Goal: Transaction & Acquisition: Purchase product/service

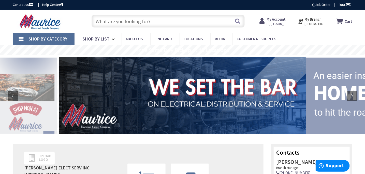
click at [21, 39] on link "Shop By Category" at bounding box center [44, 39] width 62 height 12
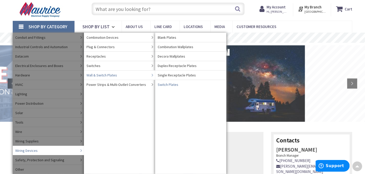
scroll to position [1, 0]
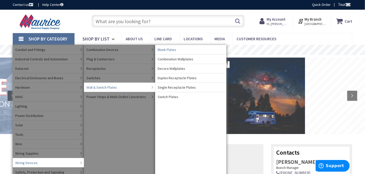
click at [167, 49] on span "Blank Plates" at bounding box center [167, 49] width 19 height 5
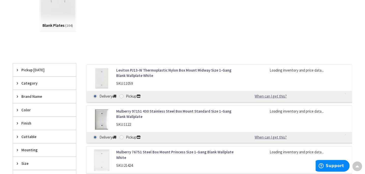
scroll to position [102, 0]
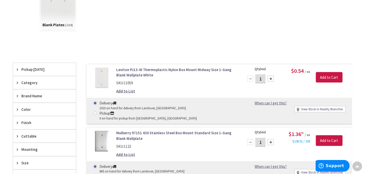
click at [27, 109] on span "Color" at bounding box center [41, 109] width 41 height 5
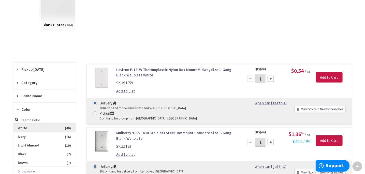
click at [25, 125] on span "White" at bounding box center [44, 128] width 63 height 9
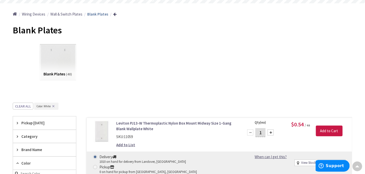
scroll to position [51, 0]
